Goal: Task Accomplishment & Management: Manage account settings

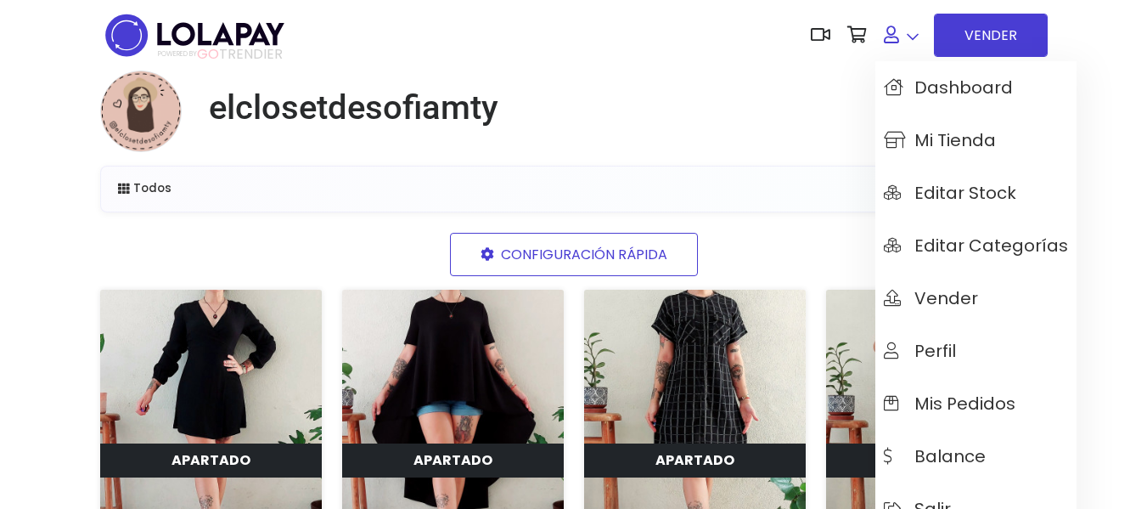
click at [919, 36] on link at bounding box center [901, 35] width 52 height 52
click at [964, 141] on span "Mi tienda" at bounding box center [940, 140] width 112 height 19
click at [886, 33] on icon at bounding box center [891, 34] width 15 height 17
click at [920, 81] on span "Dashboard" at bounding box center [948, 87] width 129 height 19
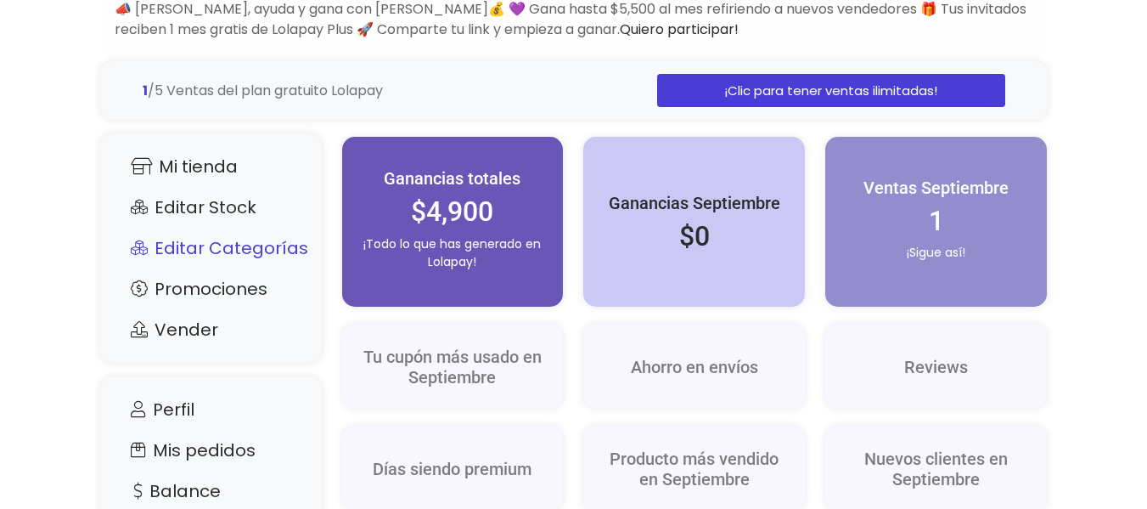
scroll to position [340, 0]
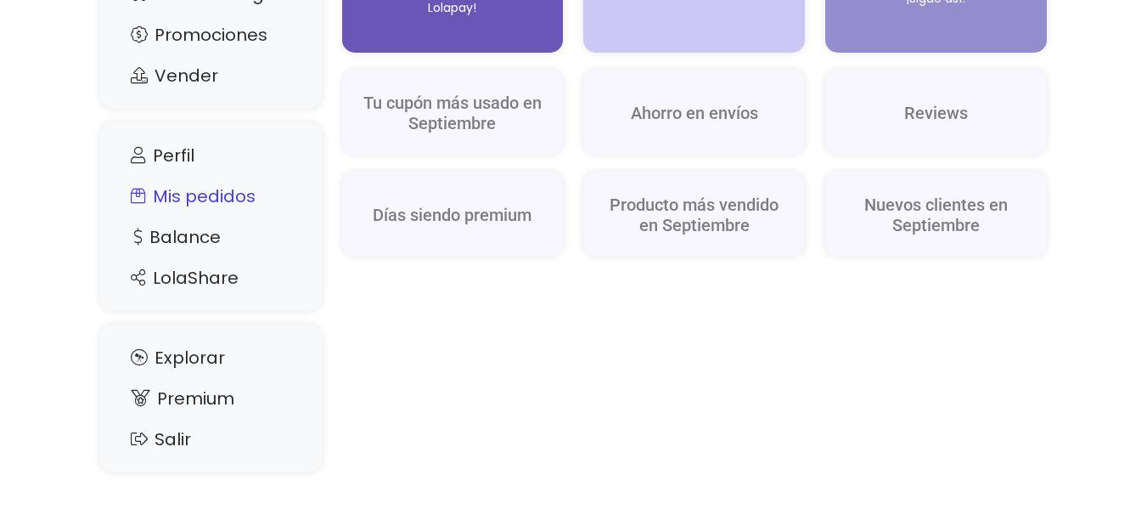
click at [201, 200] on link "Mis pedidos" at bounding box center [211, 196] width 188 height 32
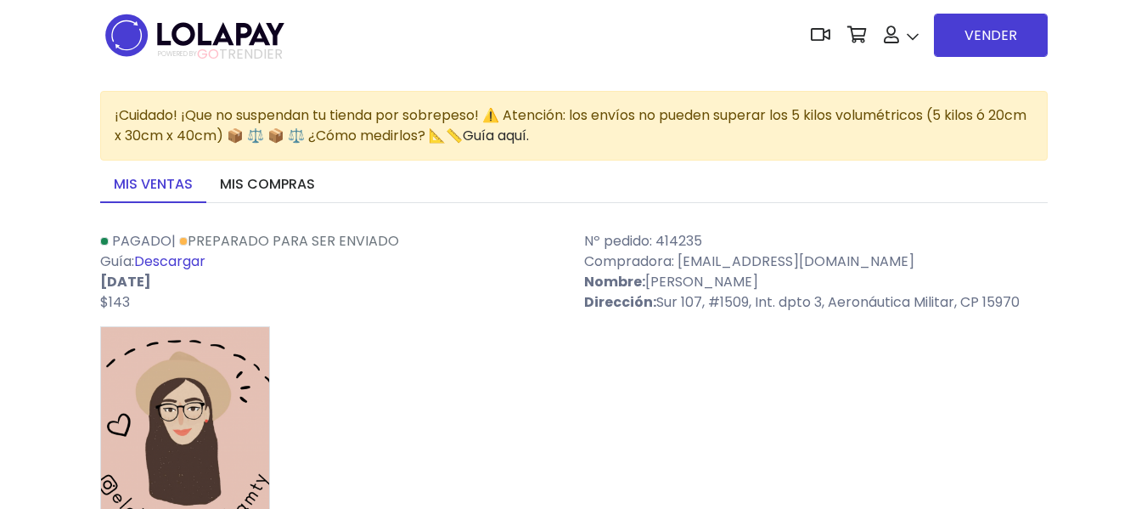
click at [180, 257] on link "Descargar" at bounding box center [169, 261] width 71 height 20
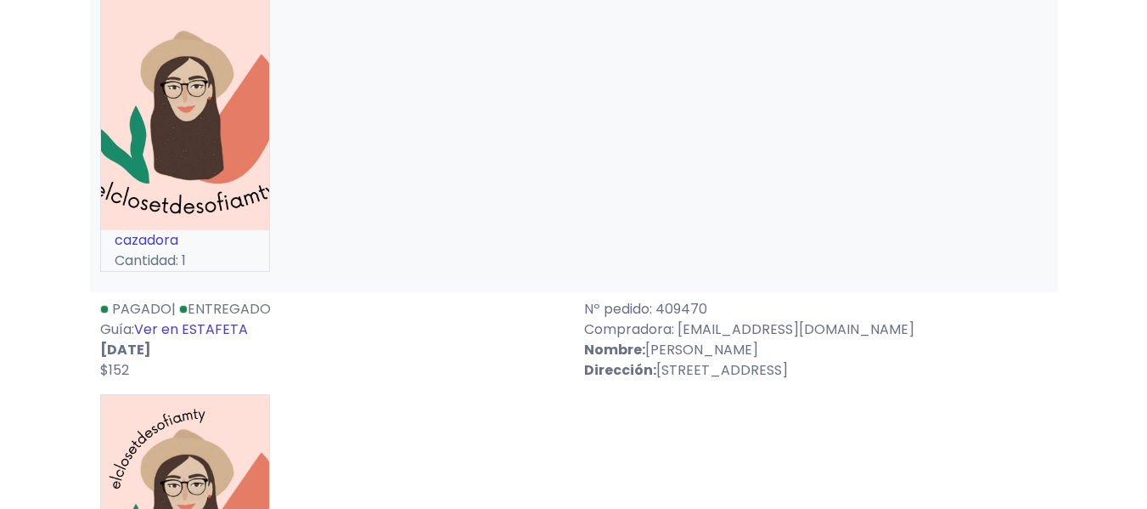
scroll to position [1104, 0]
